Goal: Complete application form

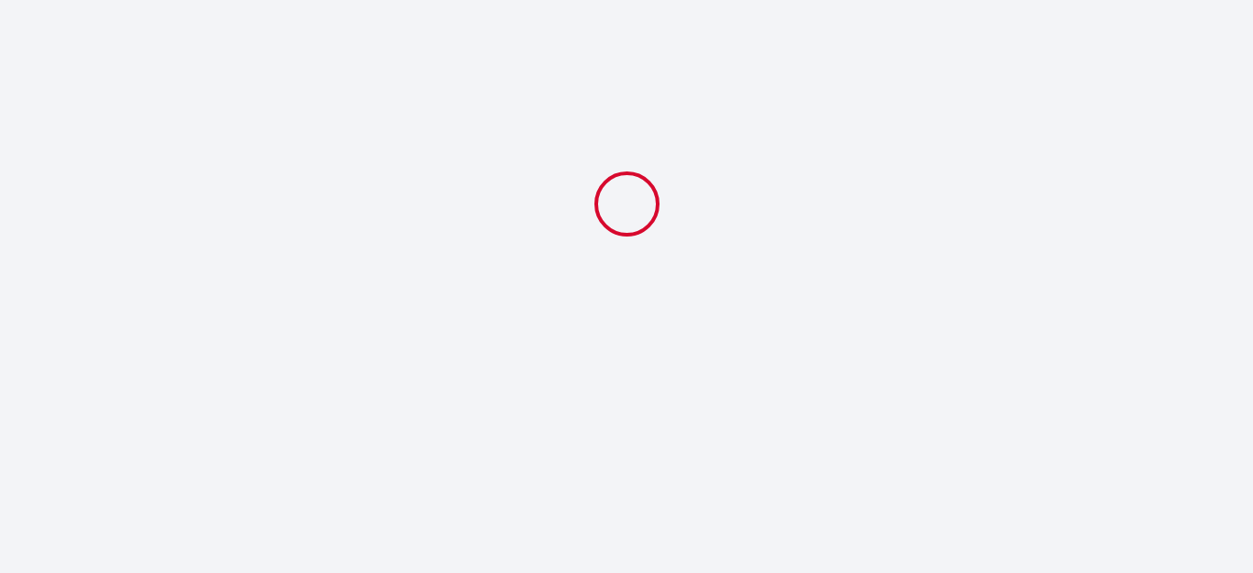
select select
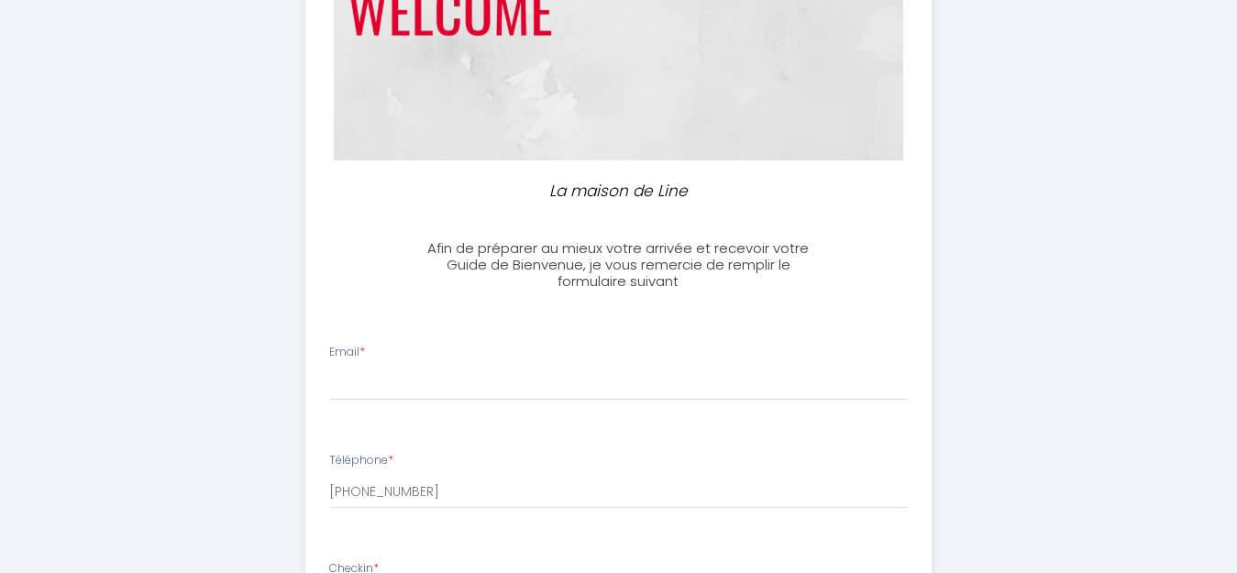
scroll to position [367, 0]
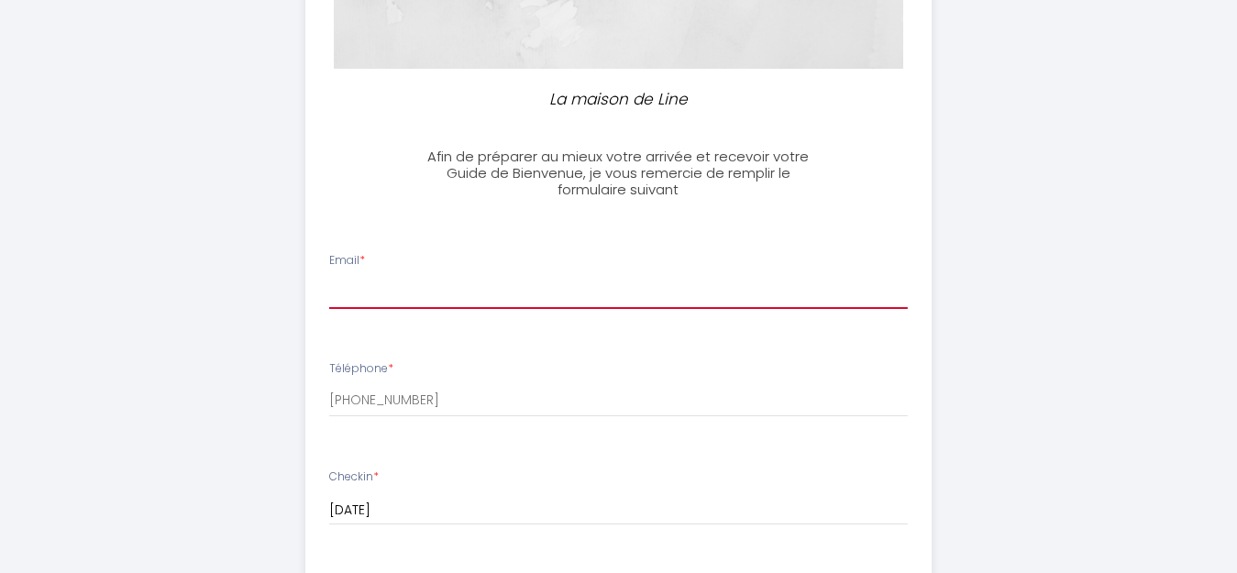
click at [359, 293] on input "Email *" at bounding box center [618, 292] width 579 height 33
type input "[PERSON_NAME][EMAIL_ADDRESS][DOMAIN_NAME]"
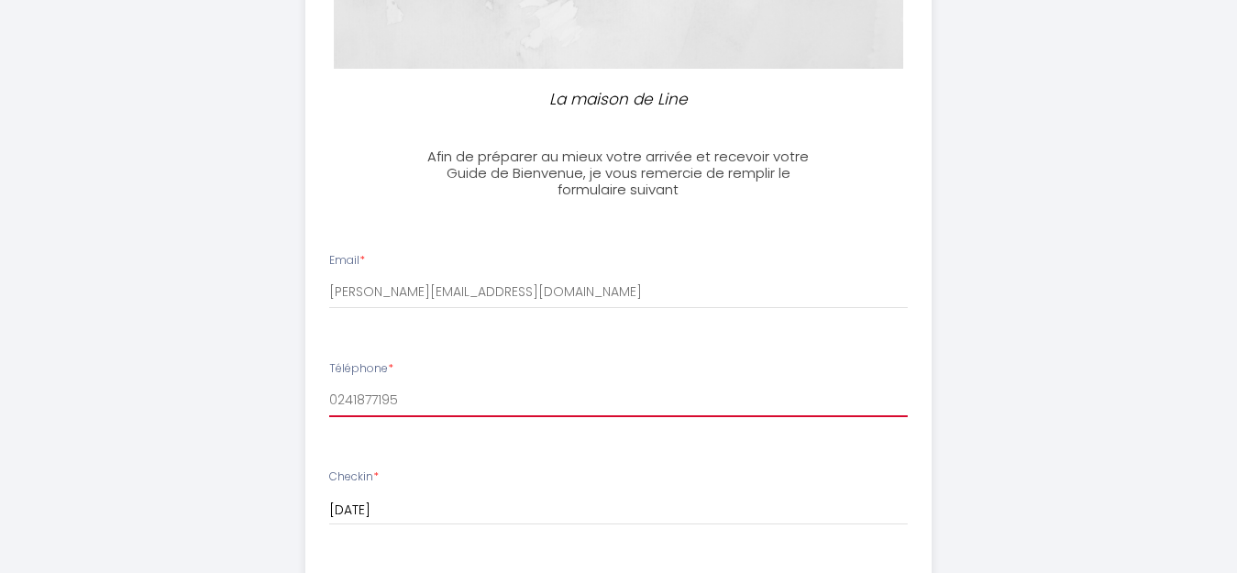
click at [403, 402] on input "0241877195" at bounding box center [618, 400] width 579 height 33
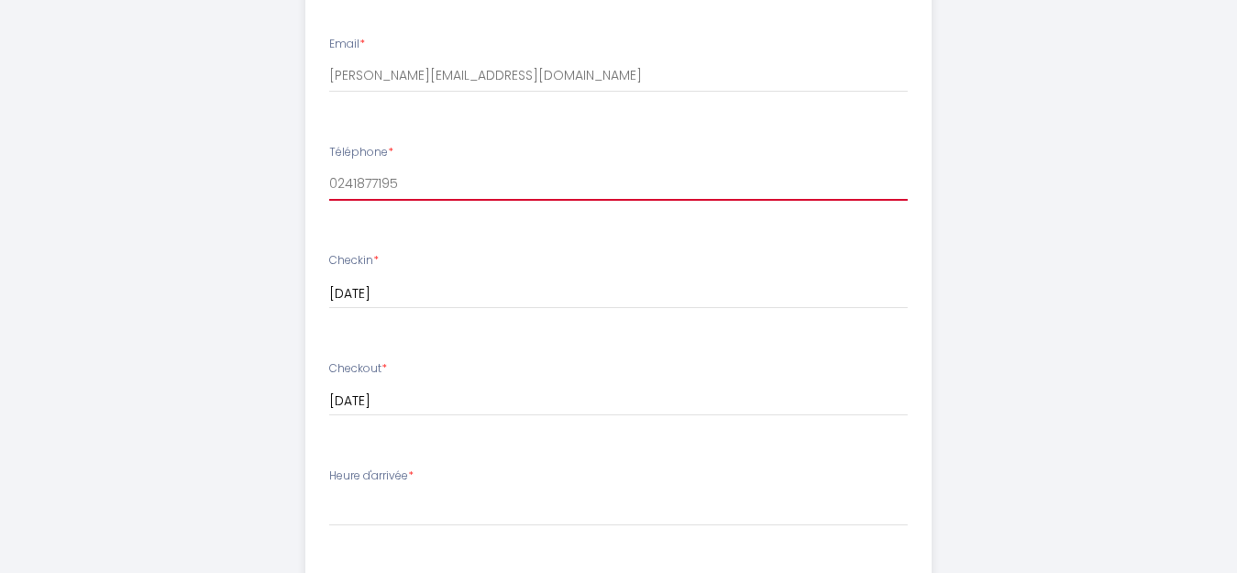
scroll to position [550, 0]
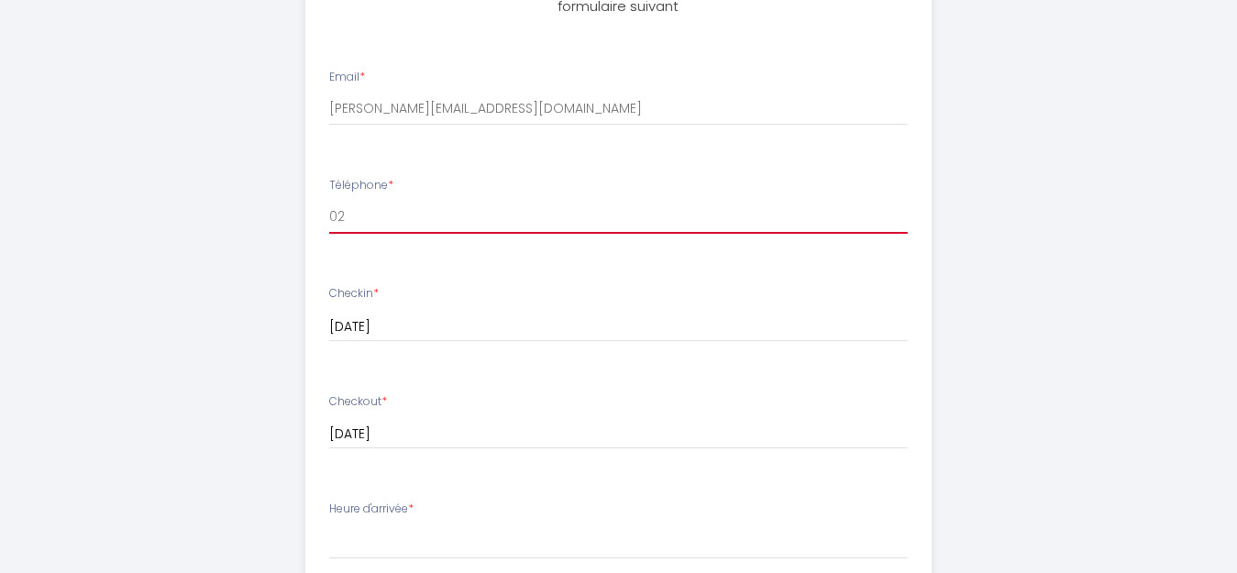
type input "0"
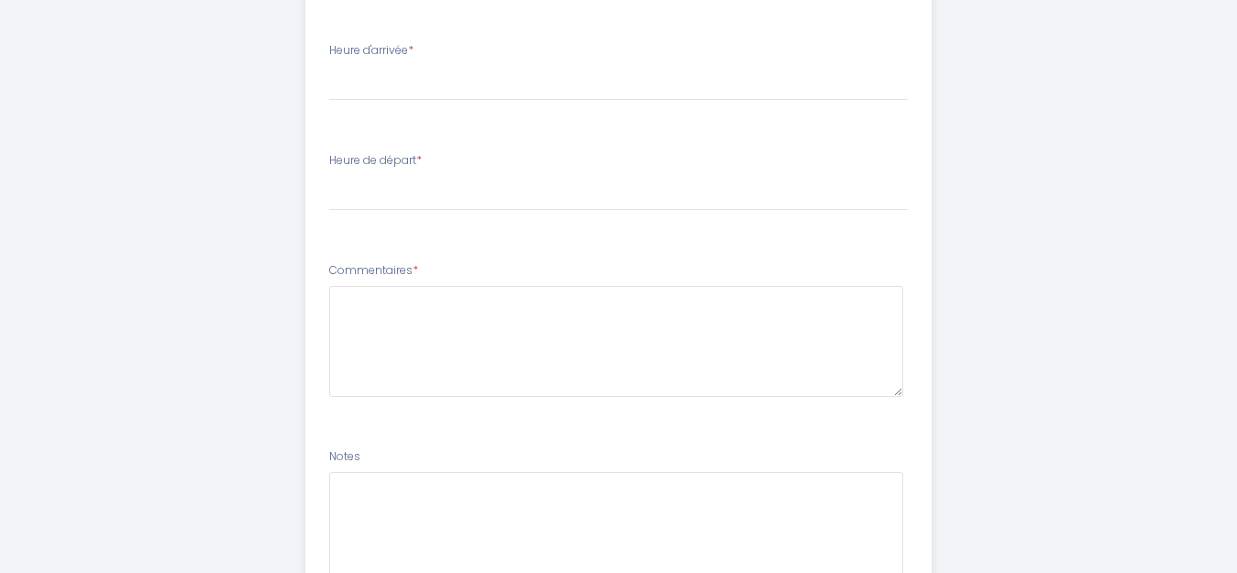
scroll to position [917, 0]
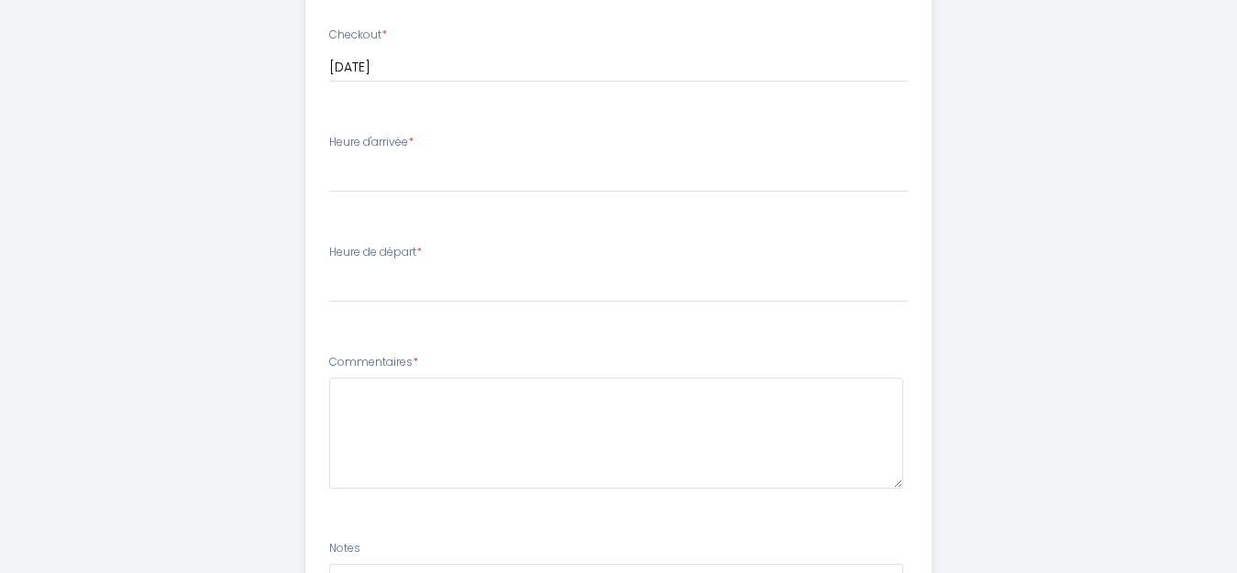
type input "0617794366 et 0688256504"
click at [343, 181] on select "16:00 16:30 17:00 17:30 18:00 18:30 19:00 19:30 20:00 20:30 21:00 21:30 22:00 2…" at bounding box center [618, 175] width 579 height 35
select select "18:30"
click at [329, 158] on select "16:00 16:30 17:00 17:30 18:00 18:30 19:00 19:30 20:00 20:30 21:00 21:30 22:00 2…" at bounding box center [618, 175] width 579 height 35
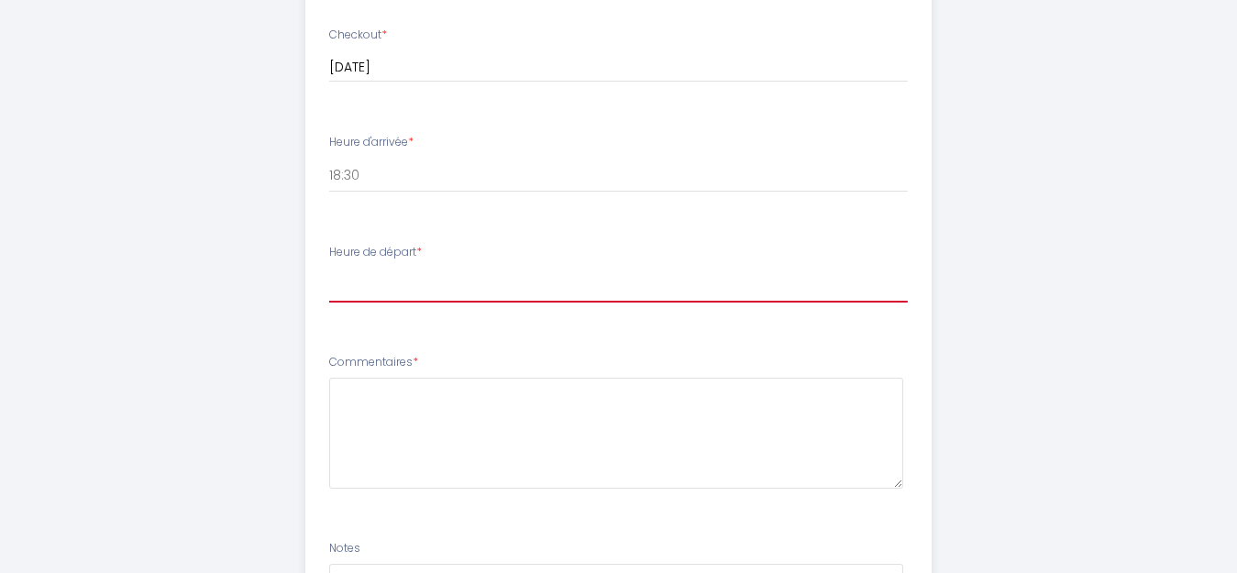
click at [362, 293] on select "00:00 00:30 01:00 01:30 02:00 02:30 03:00 03:30 04:00 04:30 05:00 05:30 06:00 0…" at bounding box center [618, 285] width 579 height 35
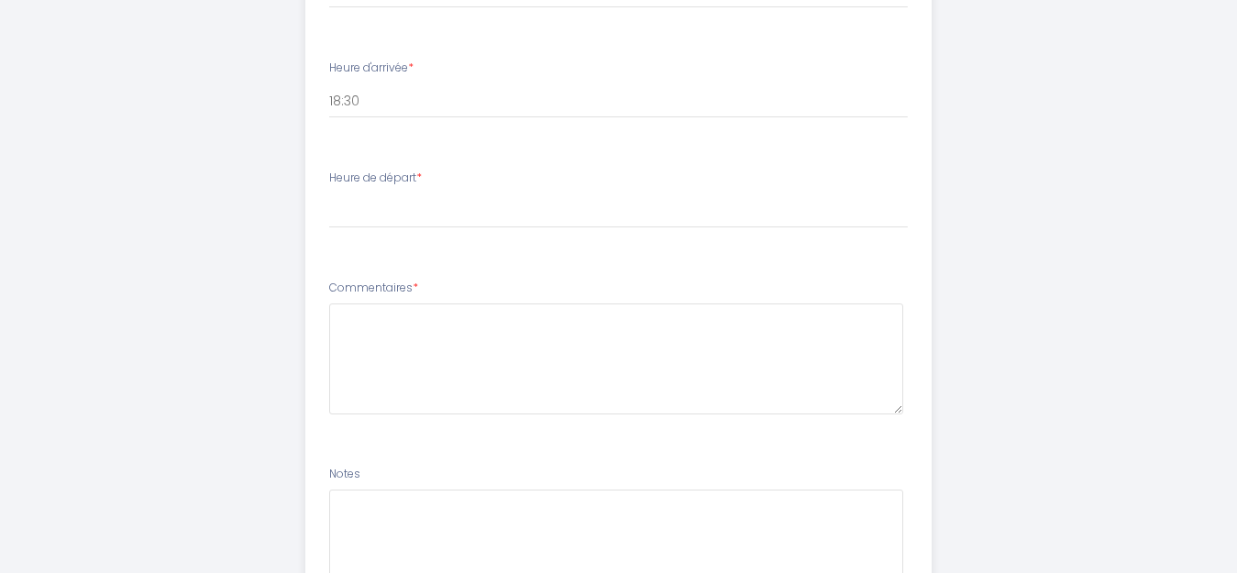
click at [353, 176] on label "Heure de départ *" at bounding box center [375, 178] width 93 height 17
click at [444, 195] on select "00:00 00:30 01:00 01:30 02:00 02:30 03:00 03:30 04:00 04:30 05:00 05:30 06:00 0…" at bounding box center [618, 210] width 579 height 35
click at [550, 192] on div "Heure de départ * 00:00 00:30 01:00 01:30 02:00 02:30 03:00 03:30 04:00 04:30 0…" at bounding box center [618, 199] width 579 height 59
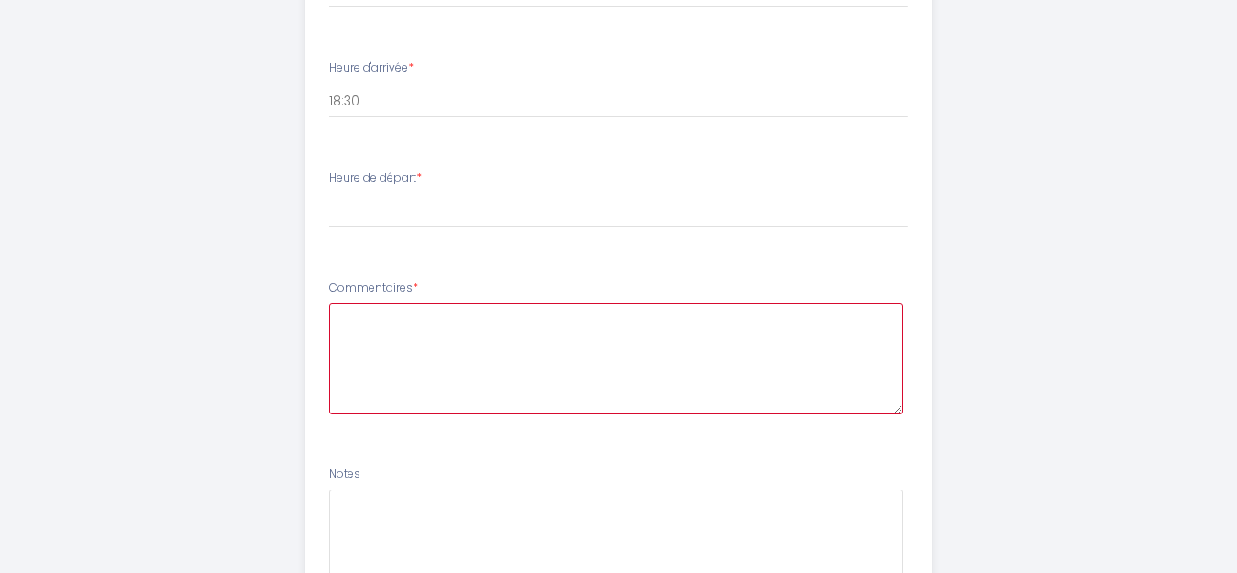
click at [356, 324] on textarea at bounding box center [616, 359] width 574 height 111
type textarea "p"
type textarea "P"
type textarea "N"
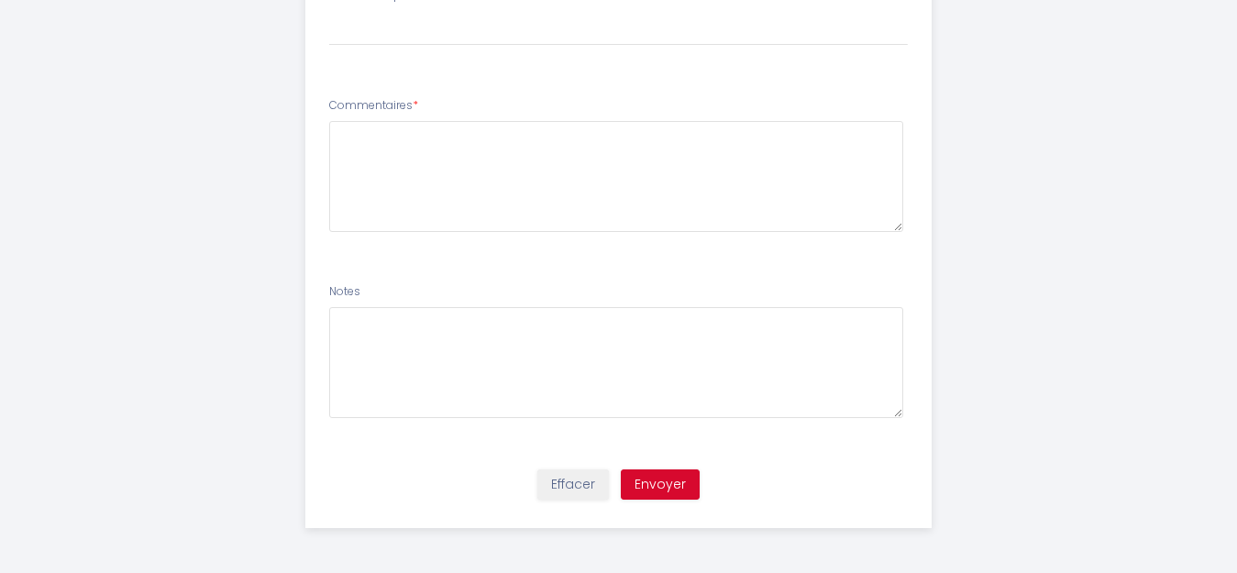
scroll to position [1175, 0]
click at [662, 487] on button "Envoyer" at bounding box center [660, 484] width 79 height 31
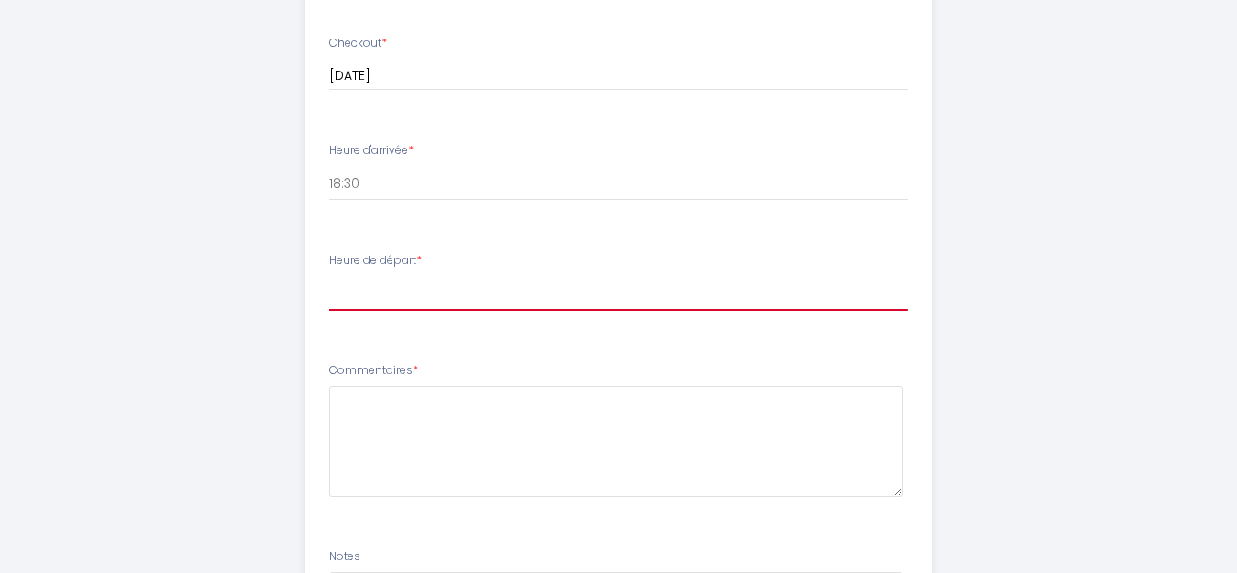
scroll to position [900, 0]
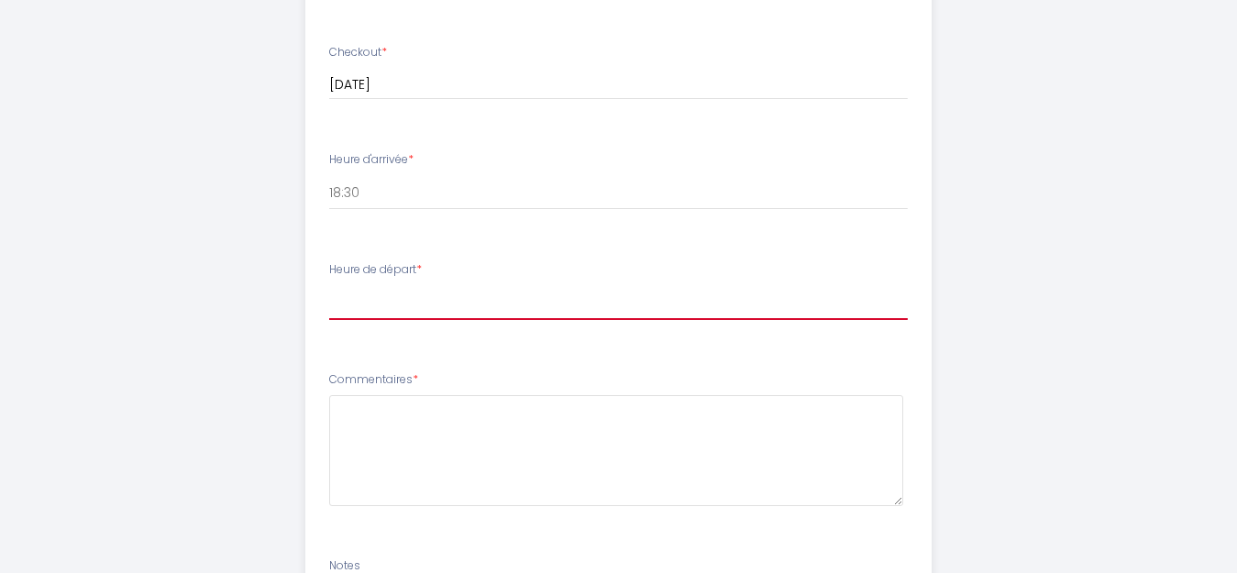
click at [386, 306] on select "00:00 00:30 01:00 01:30 02:00 02:30 03:00 03:30 04:00 04:30 05:00 05:30 06:00 0…" at bounding box center [618, 302] width 579 height 35
select select "10:00"
click at [329, 285] on select "00:00 00:30 01:00 01:30 02:00 02:30 03:00 03:30 04:00 04:30 05:00 05:30 06:00 0…" at bounding box center [618, 302] width 579 height 35
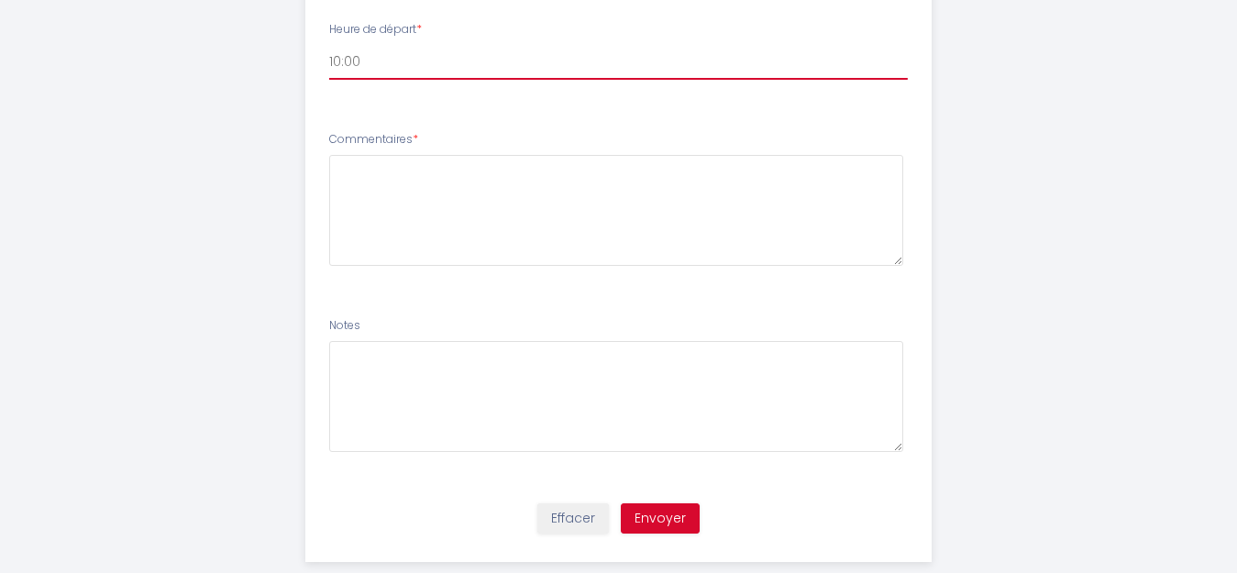
scroll to position [1175, 0]
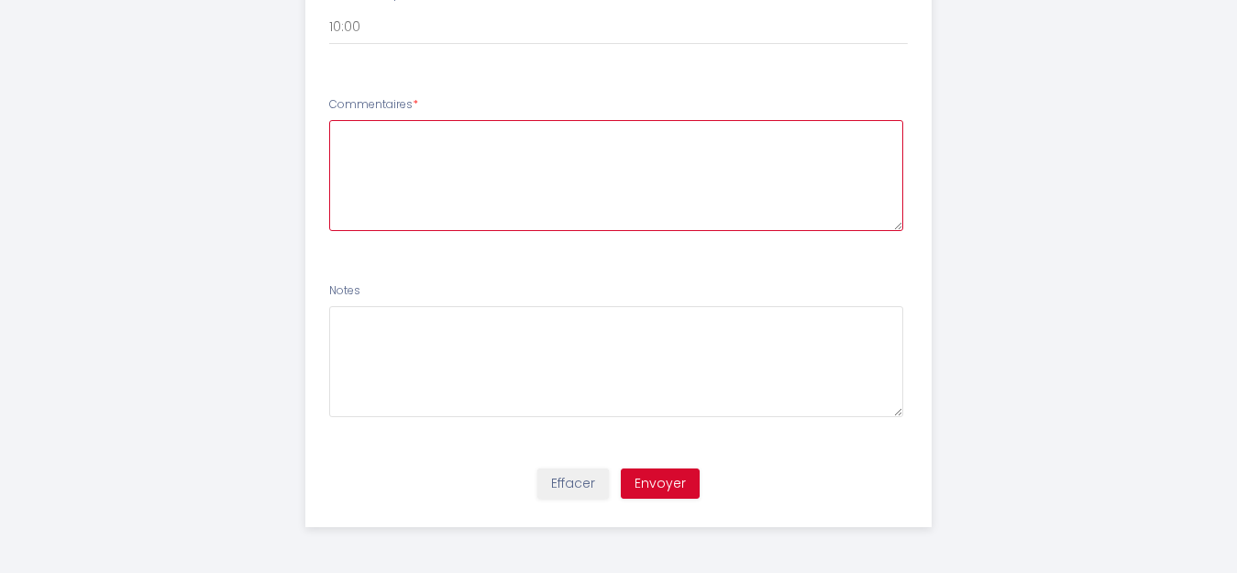
click at [360, 160] on textarea at bounding box center [616, 175] width 574 height 111
click at [801, 135] on textarea "le 9/11 nous serons présents dans la commune d'[GEOGRAPHIC_DATA] sur mer depuis" at bounding box center [616, 175] width 574 height 111
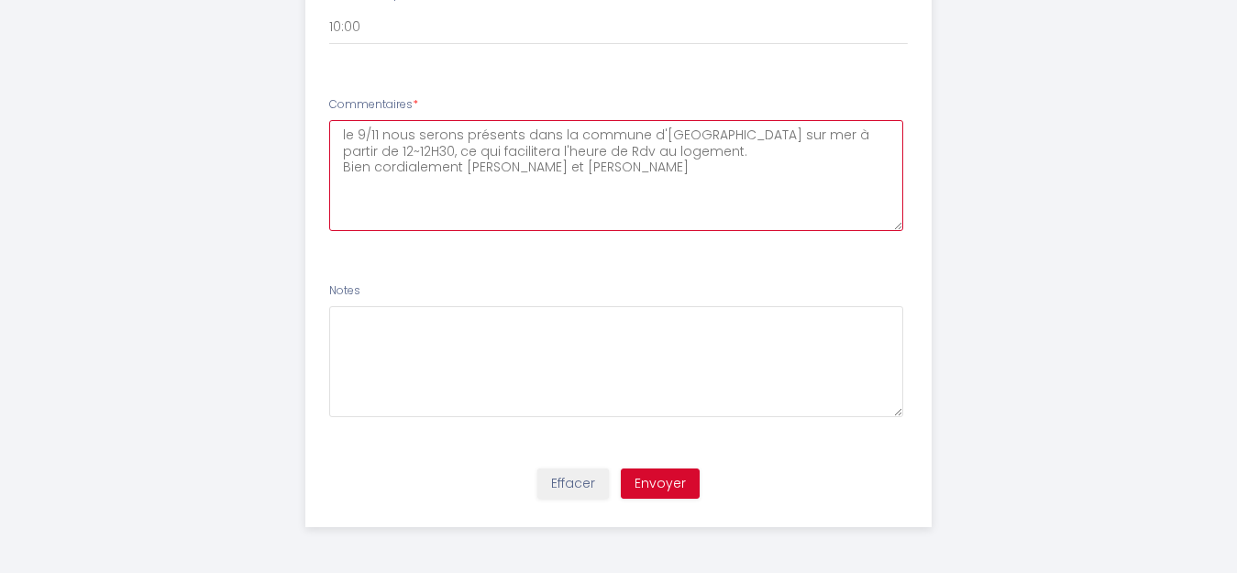
click at [338, 133] on textarea "le 9/11 nous serons présents dans la commune d'[GEOGRAPHIC_DATA] sur mer à part…" at bounding box center [616, 175] width 574 height 111
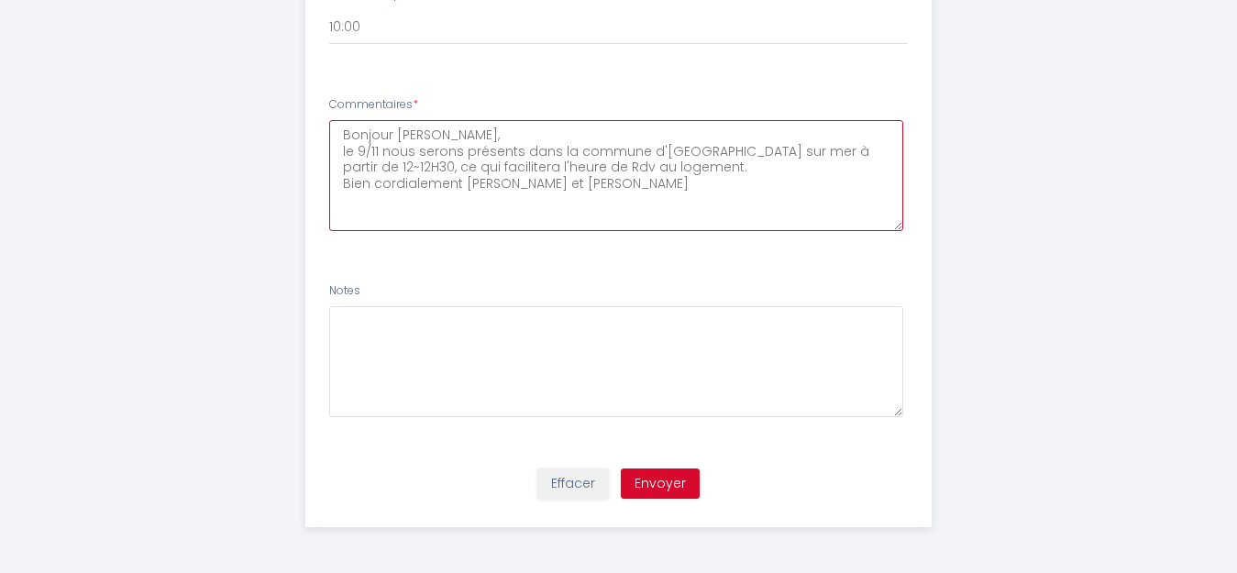
click at [553, 152] on textarea "Bonjour [PERSON_NAME], le 9/11 nous serons présents dans la commune d'[GEOGRAPH…" at bounding box center [616, 175] width 574 height 111
click at [462, 184] on textarea "Bonjour [PERSON_NAME], le 9/11 nous serons présents sur la commune d'[GEOGRAPHI…" at bounding box center [616, 175] width 574 height 111
type textarea "Bonjour [PERSON_NAME], le 9/11 nous serons présents sur la commune d'[GEOGRAPHI…"
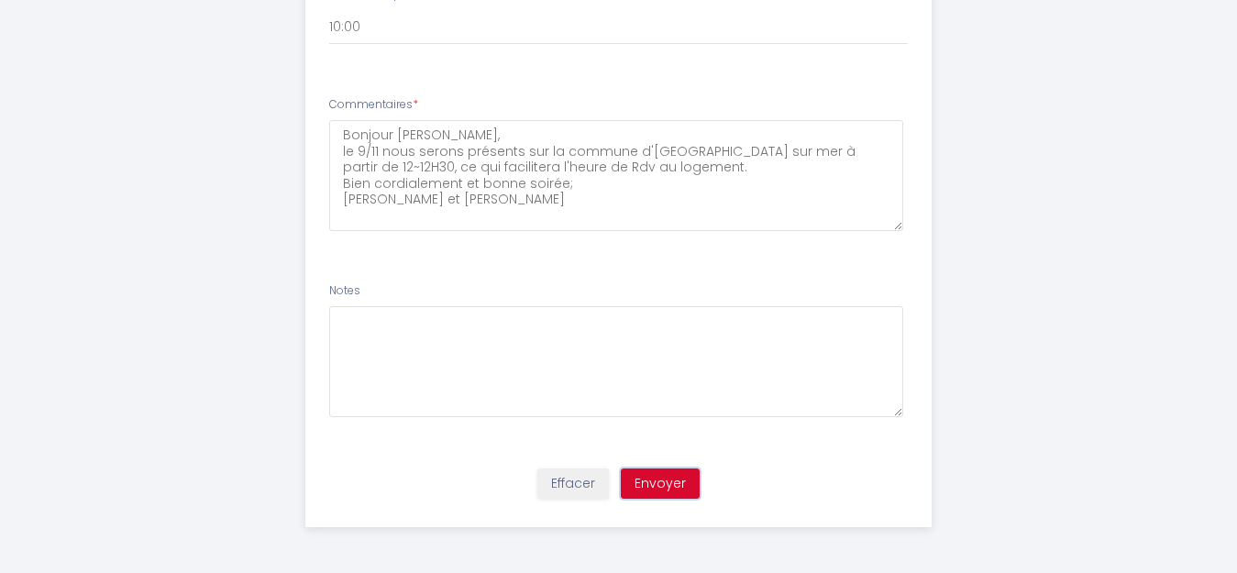
click at [662, 479] on button "Envoyer" at bounding box center [660, 484] width 79 height 31
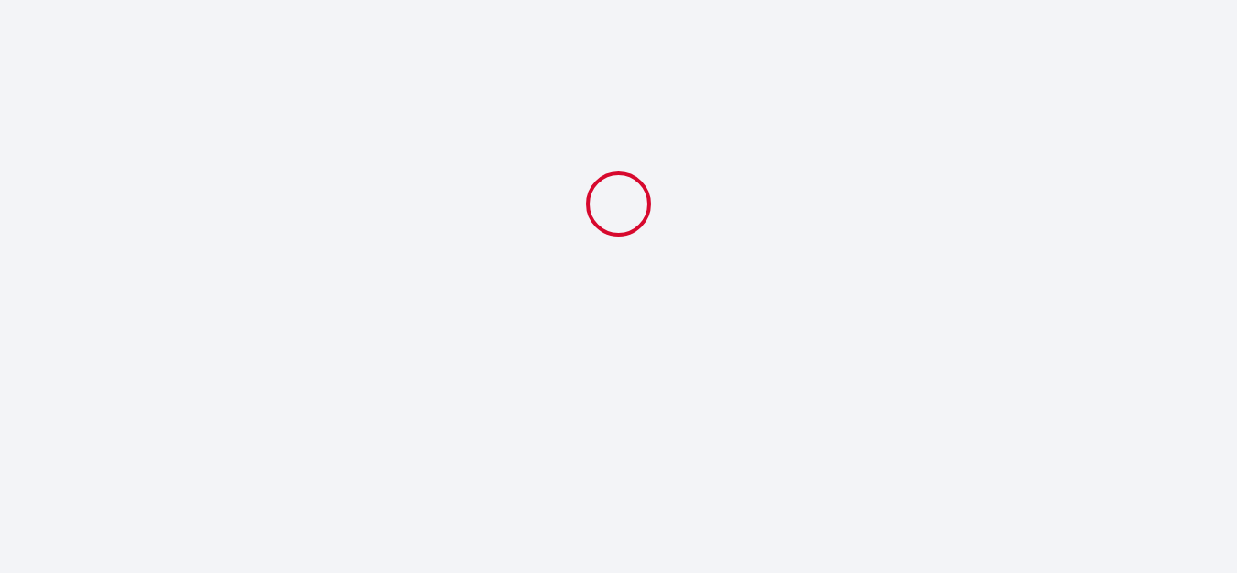
scroll to position [0, 0]
select select "18:30"
select select "10:00"
